Goal: Task Accomplishment & Management: Manage account settings

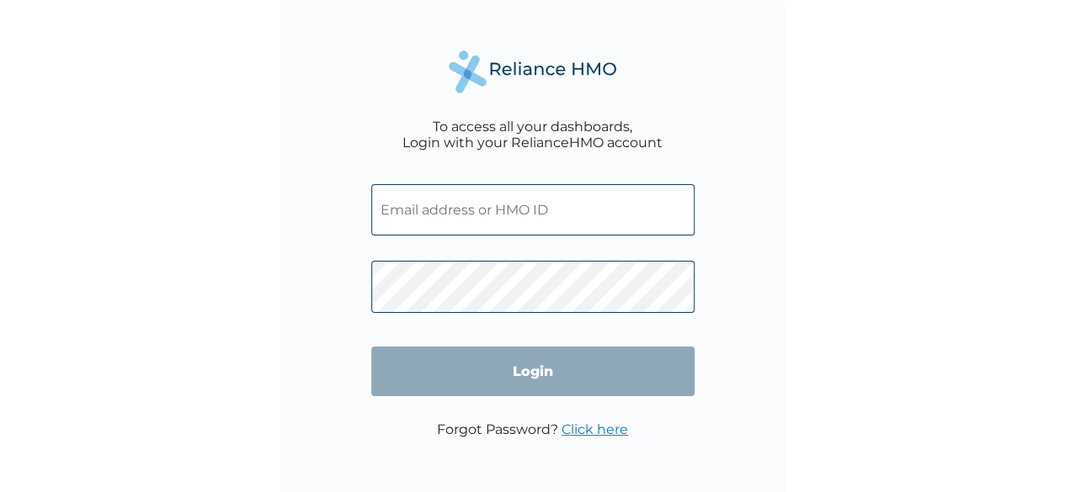
click at [527, 207] on input "text" at bounding box center [532, 209] width 323 height 51
paste input "GCA/10078/A"
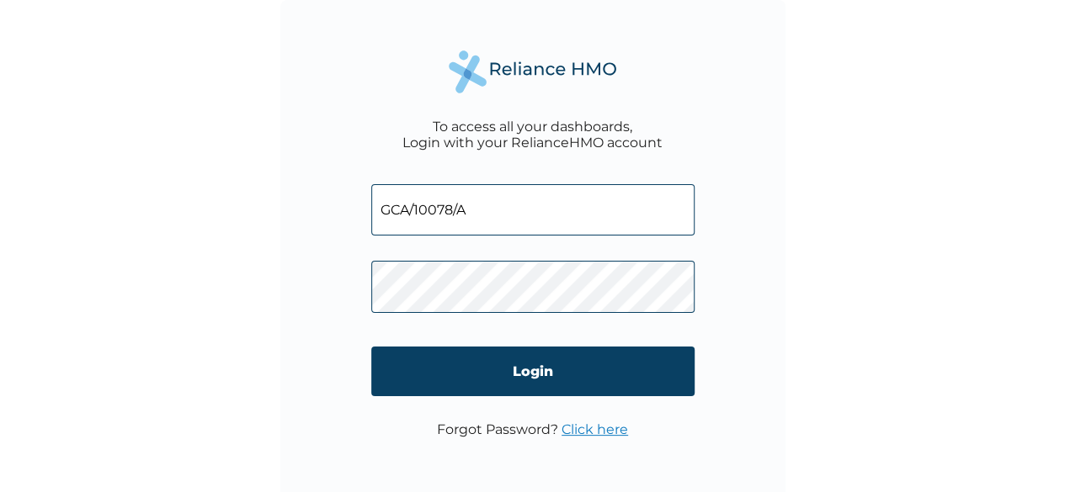
type input "GCA/10078/A"
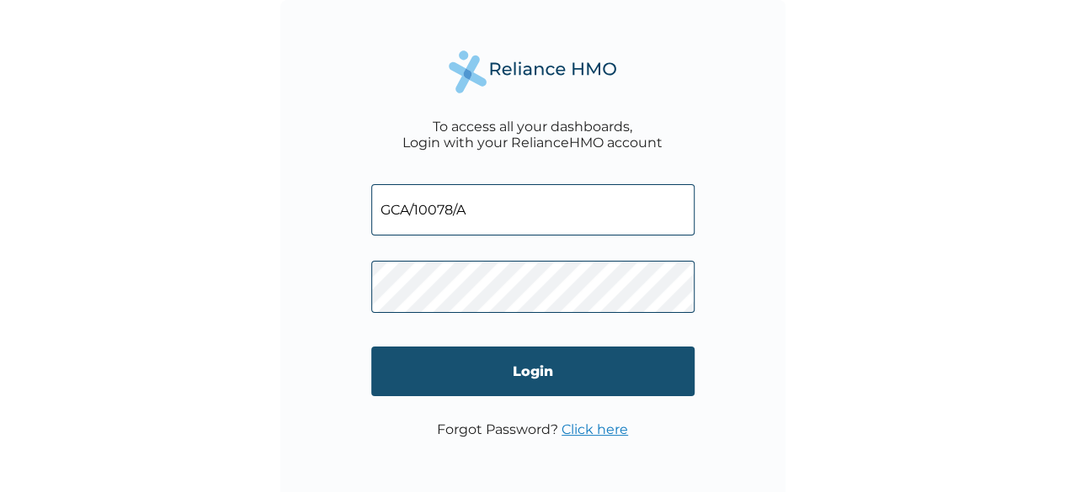
click at [540, 367] on input "Login" at bounding box center [532, 372] width 323 height 50
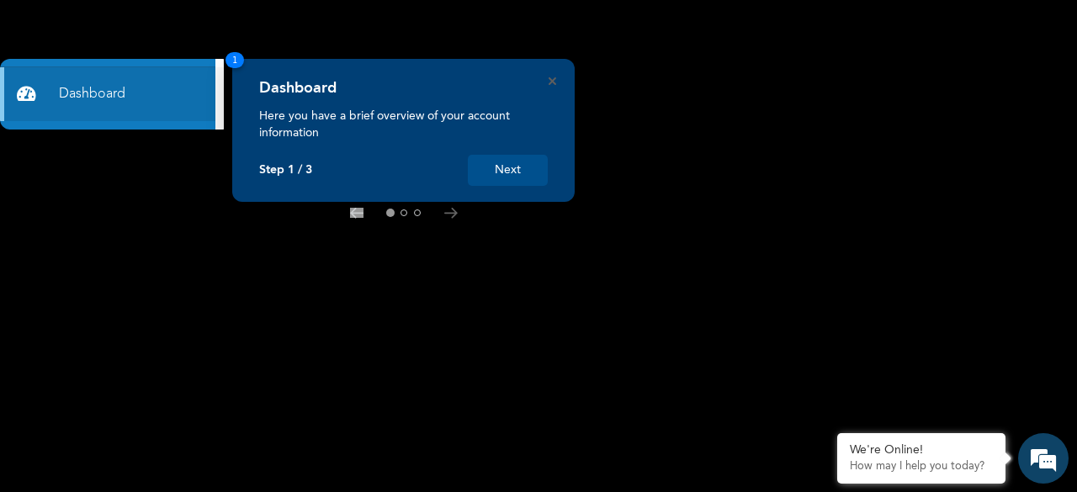
click at [526, 170] on button "Next" at bounding box center [508, 170] width 80 height 31
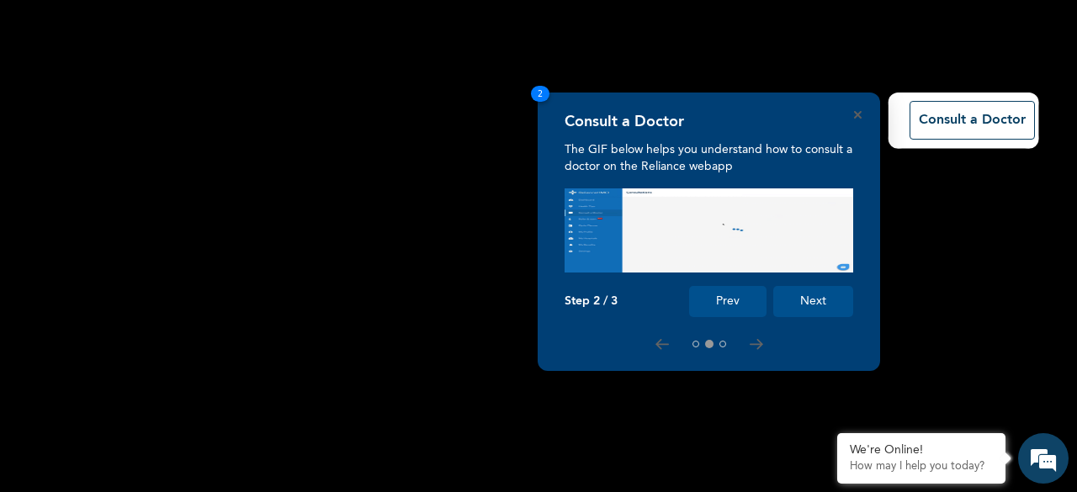
click at [821, 302] on button "Next" at bounding box center [813, 301] width 80 height 31
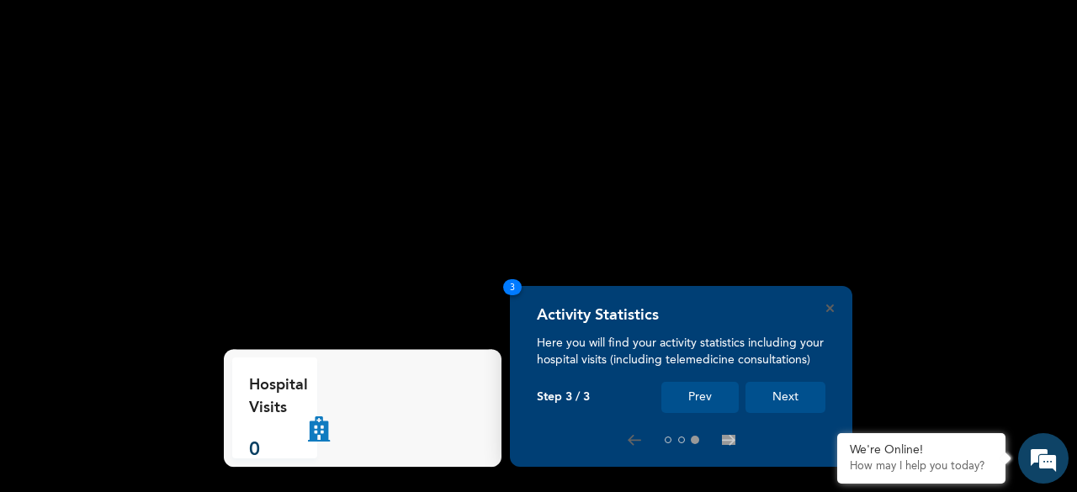
click at [765, 392] on button "Next" at bounding box center [786, 397] width 80 height 31
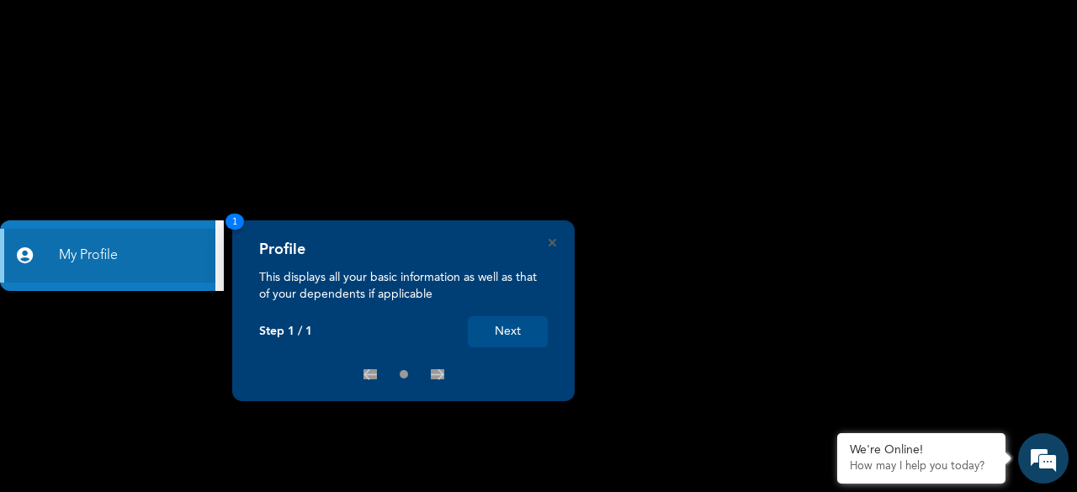
click at [529, 337] on button "Next" at bounding box center [508, 331] width 80 height 31
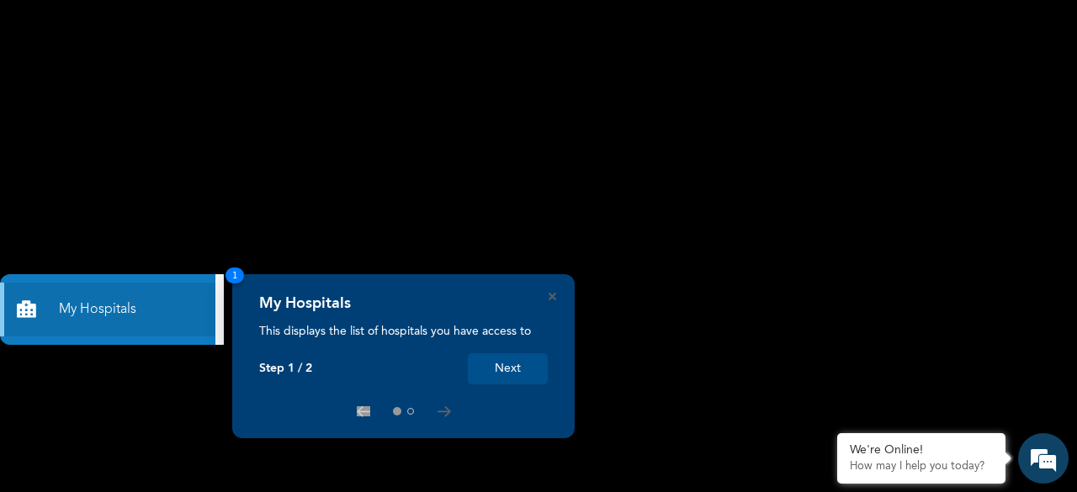
click at [525, 371] on button "Next" at bounding box center [508, 368] width 80 height 31
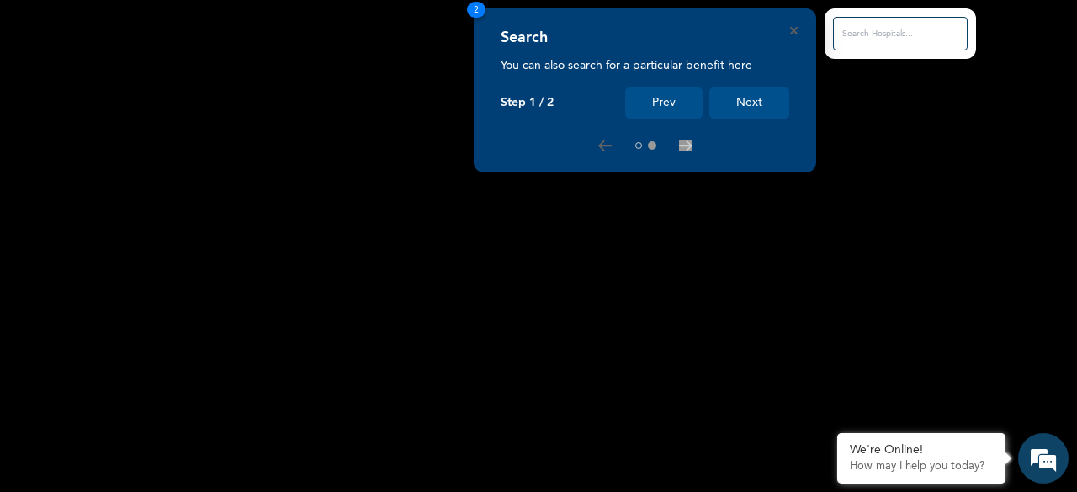
click at [779, 110] on button "Next" at bounding box center [749, 103] width 80 height 31
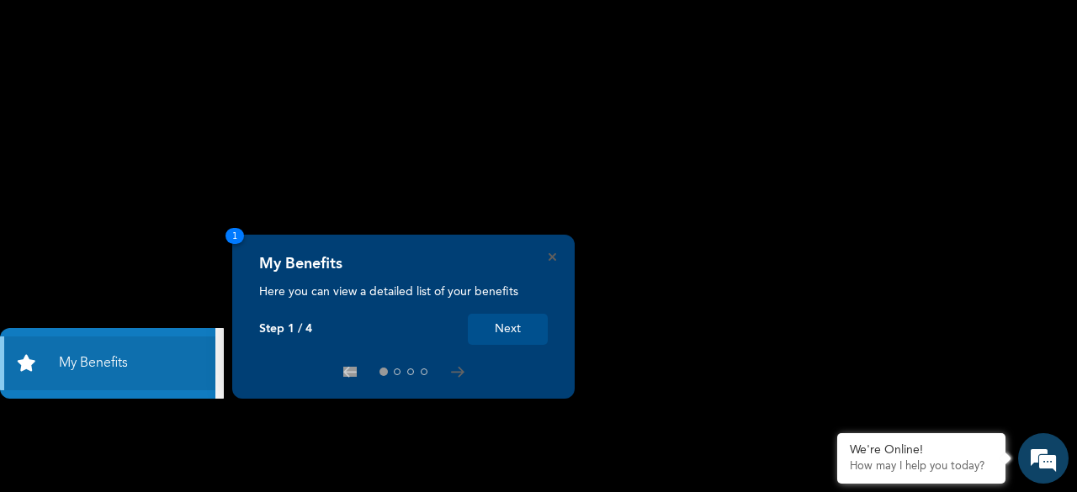
click at [523, 330] on button "Next" at bounding box center [508, 329] width 80 height 31
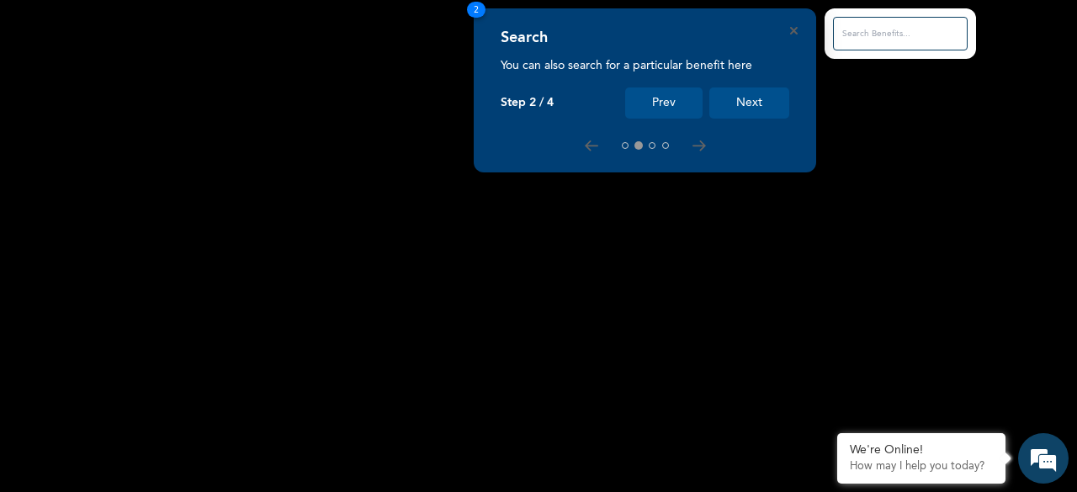
click at [741, 113] on button "Next" at bounding box center [749, 103] width 80 height 31
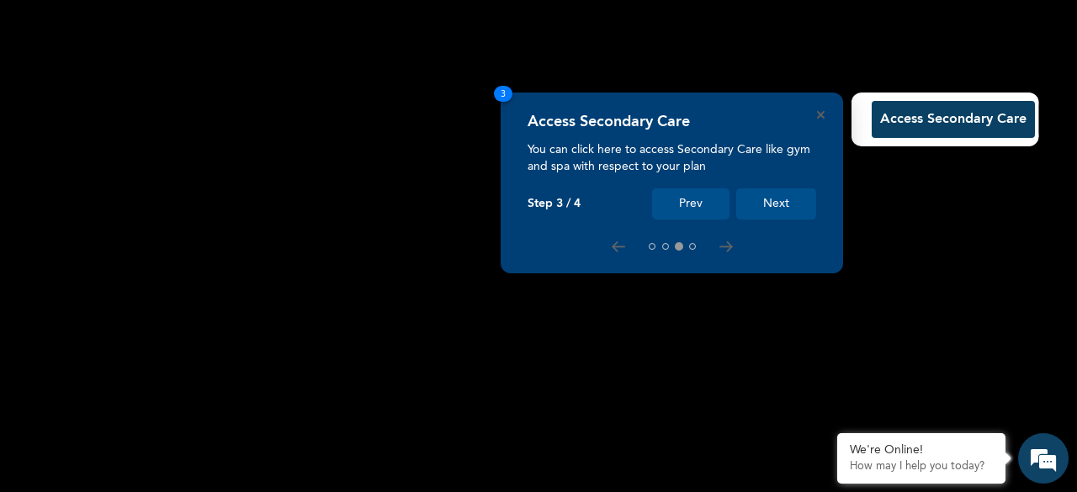
click at [784, 207] on button "Next" at bounding box center [776, 204] width 80 height 31
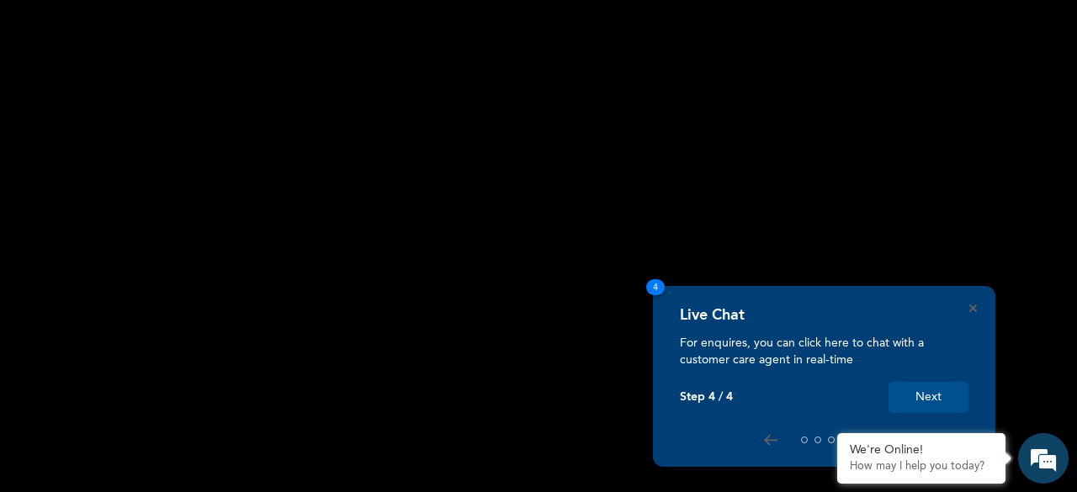
click at [909, 385] on button "Next" at bounding box center [929, 397] width 80 height 31
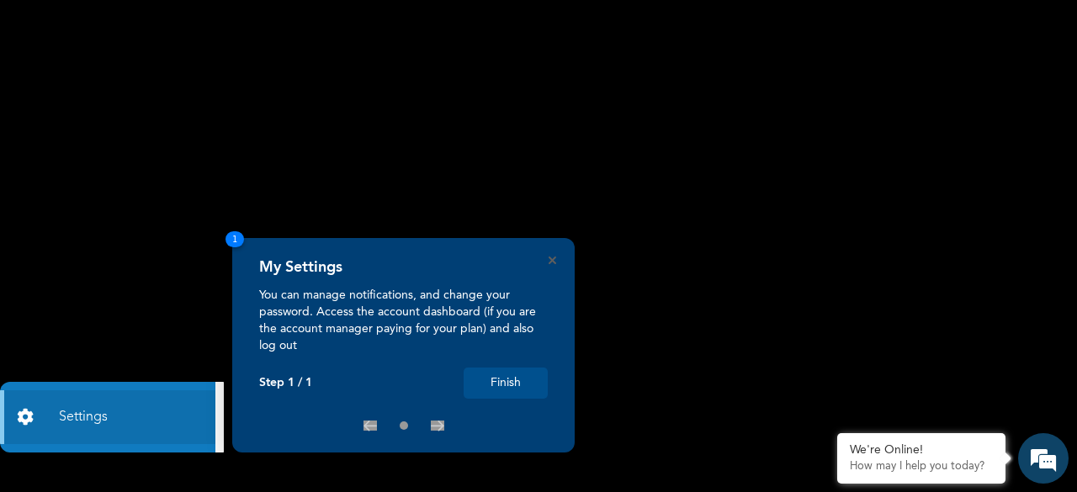
click at [514, 383] on button "Finish" at bounding box center [506, 383] width 84 height 31
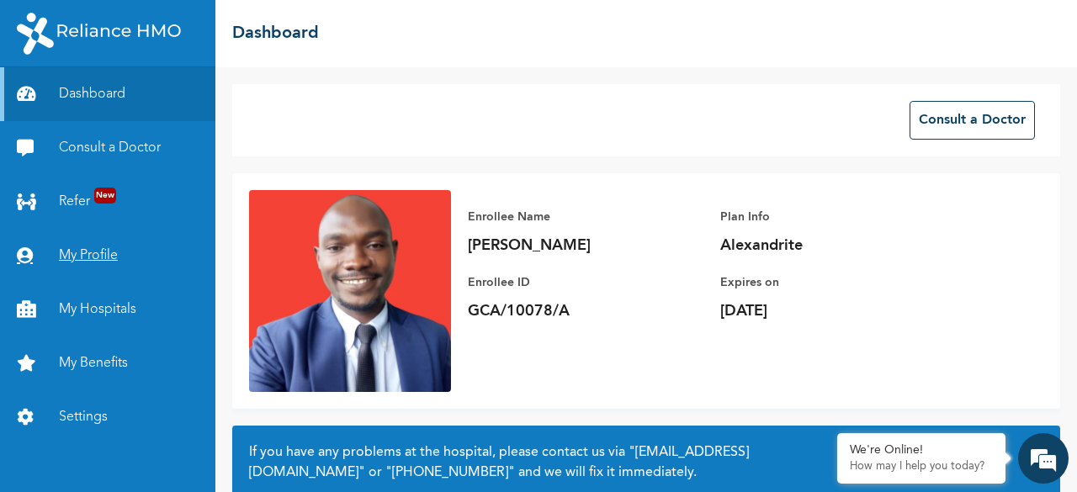
click at [96, 258] on link "My Profile" at bounding box center [107, 256] width 215 height 54
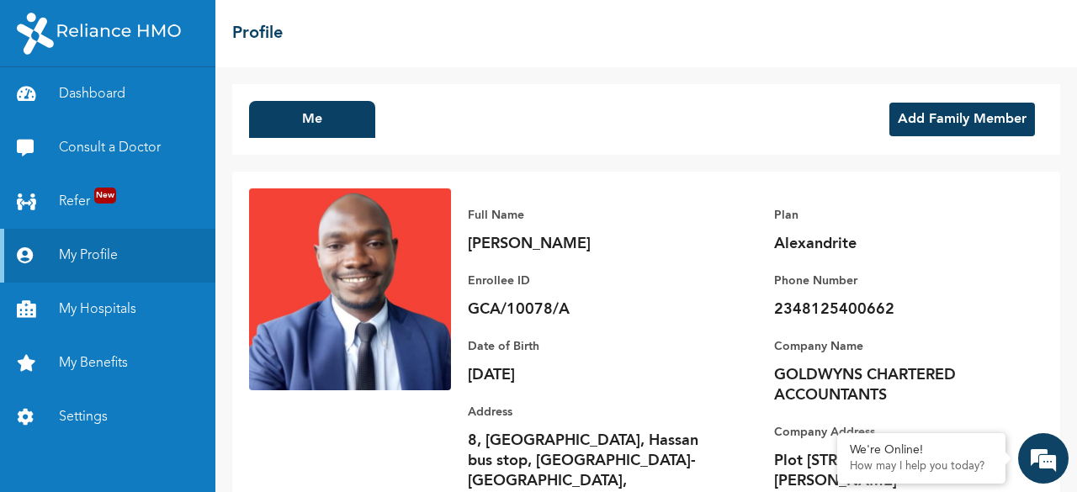
click at [707, 82] on div "Me Add Family Member Full Name ISMAILA AKINSANYA Enrollee ID GCA/10078/A Plan A…" at bounding box center [646, 279] width 862 height 425
